Goal: Navigation & Orientation: Find specific page/section

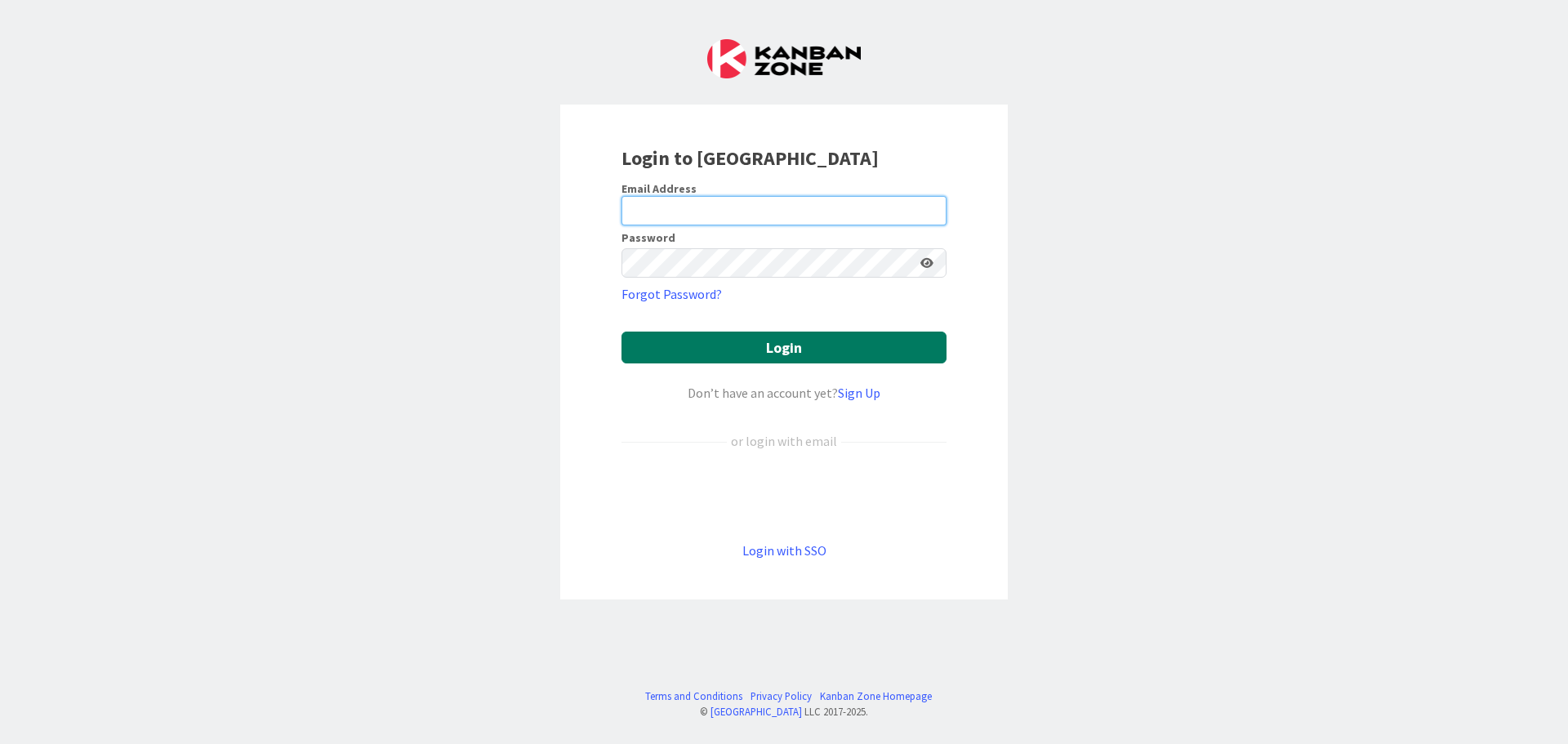
type input "[EMAIL_ADDRESS][DOMAIN_NAME]"
click at [676, 337] on button "Login" at bounding box center [784, 347] width 325 height 32
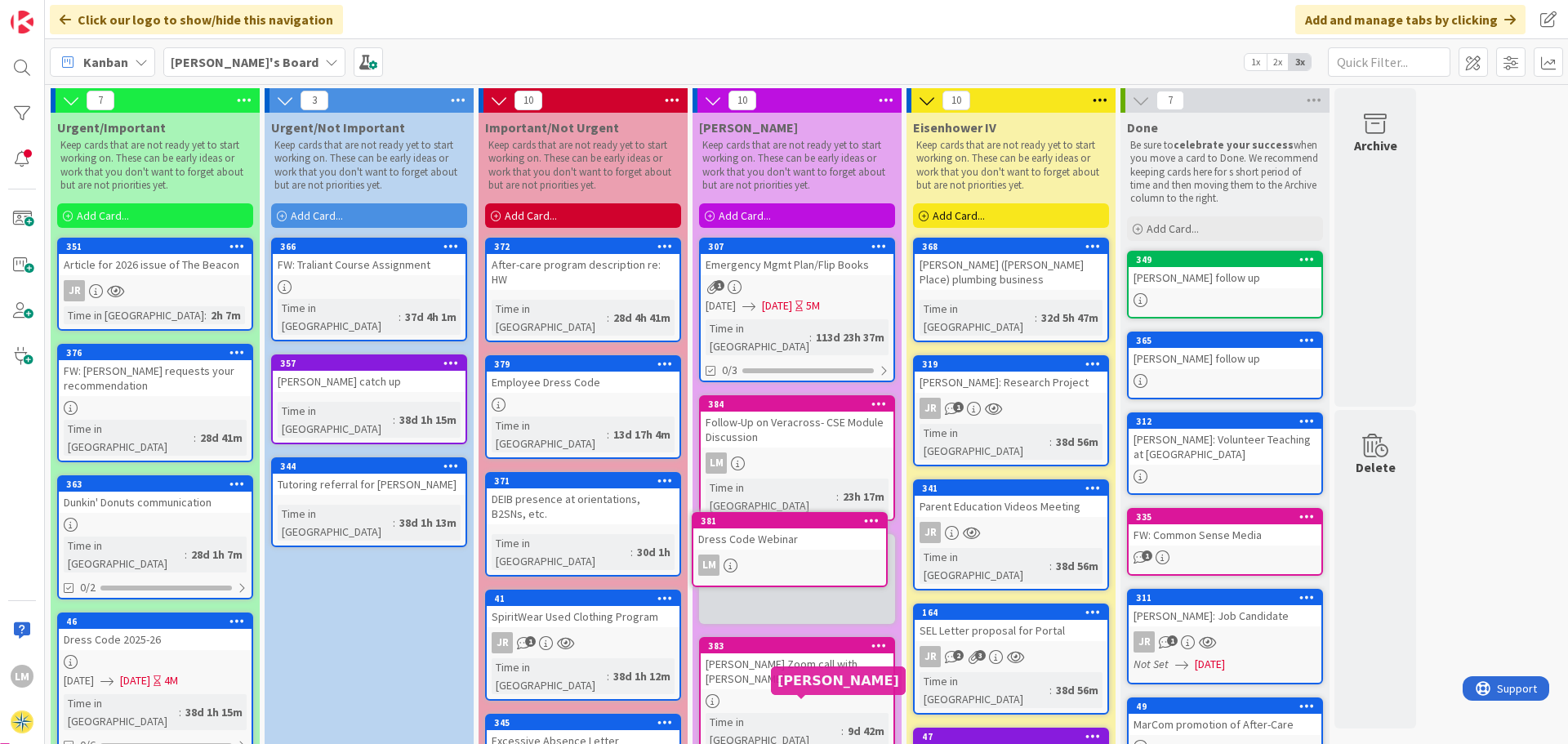
scroll to position [10, 0]
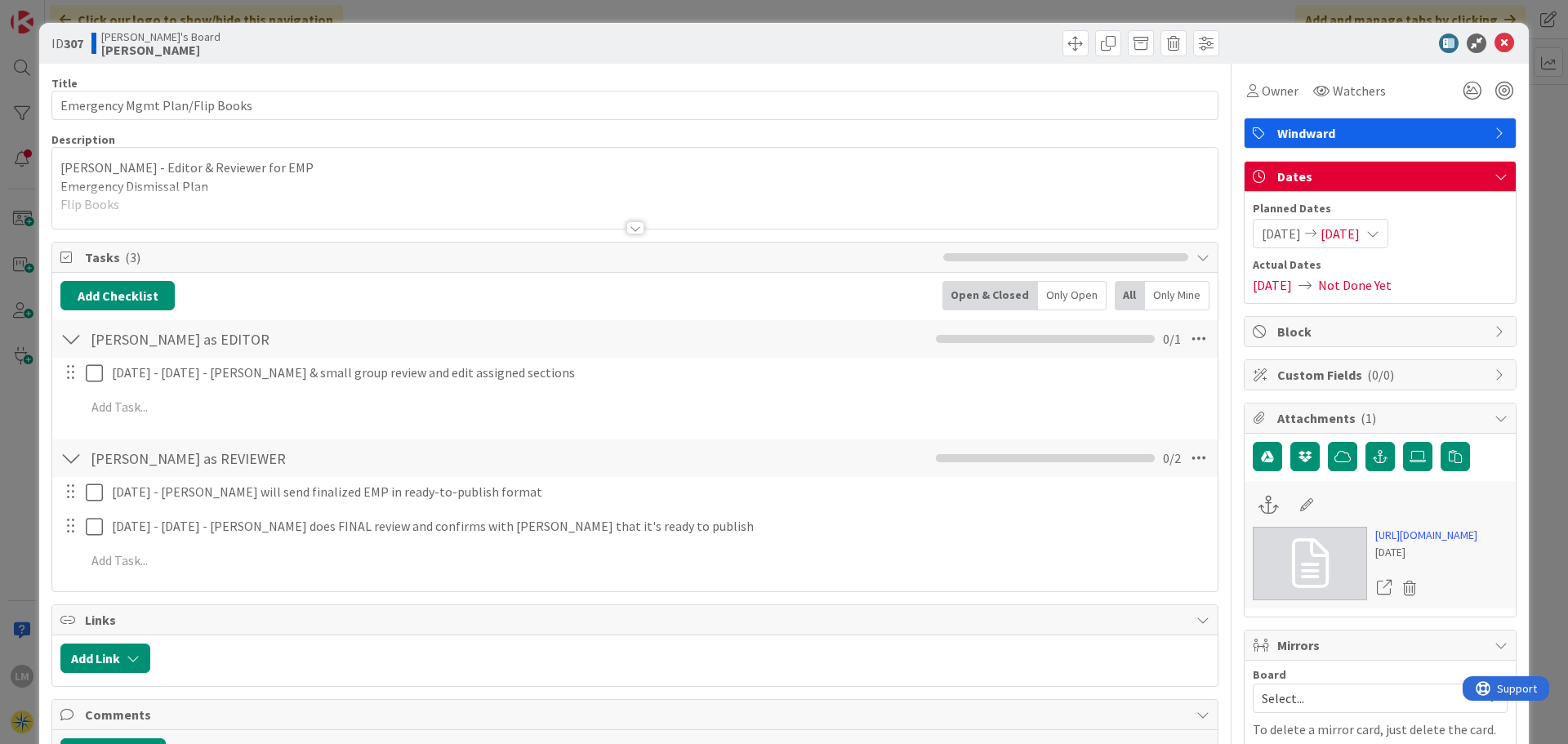
drag, startPoint x: 759, startPoint y: 259, endPoint x: 1487, endPoint y: 44, distance: 759.1
click at [1494, 44] on icon at bounding box center [1503, 42] width 19 height 19
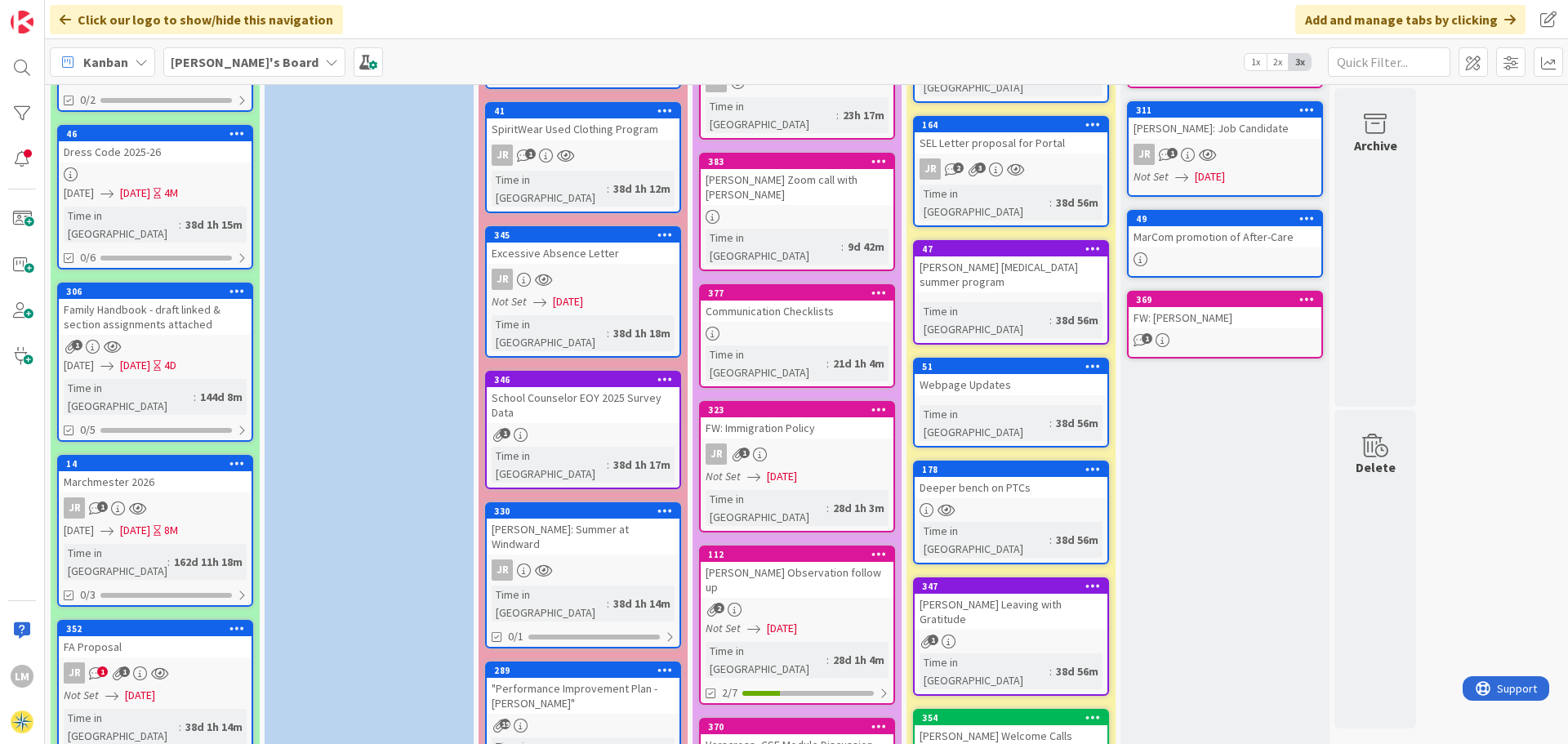
scroll to position [500, 0]
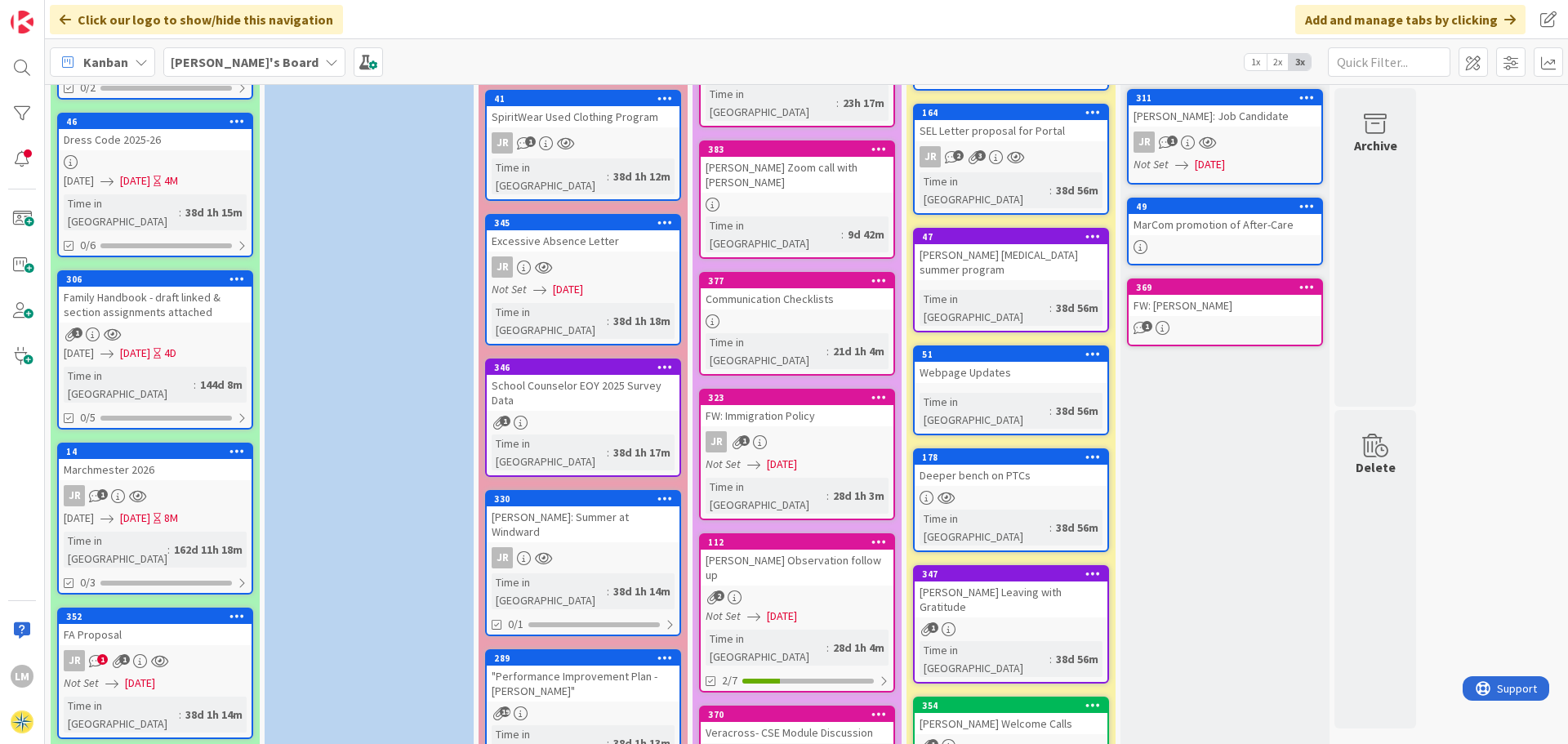
click at [332, 561] on div "Urgent/Not Important Keep cards that are not ready yet to start working on. The…" at bounding box center [369, 354] width 209 height 1481
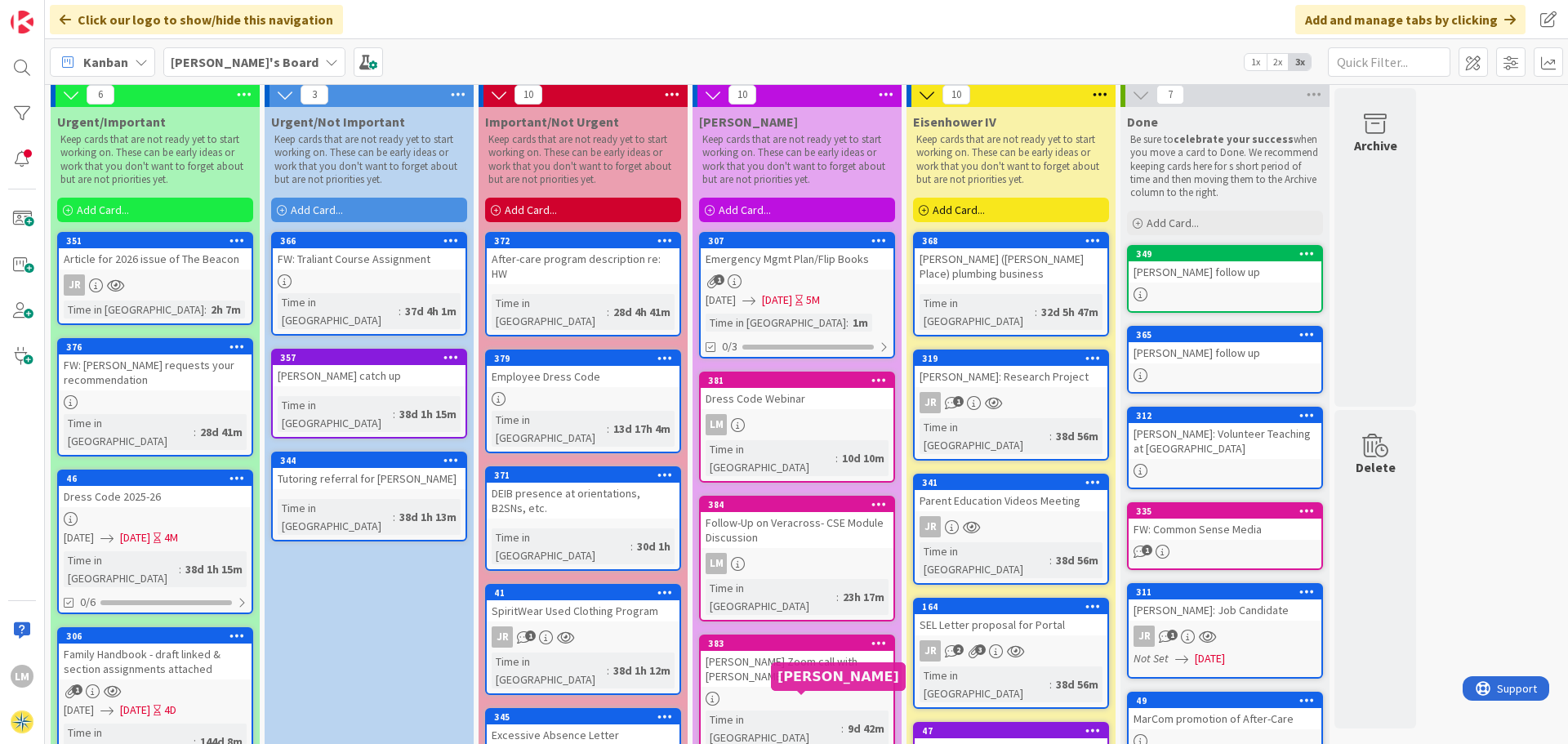
scroll to position [0, 0]
